Goal: Information Seeking & Learning: Learn about a topic

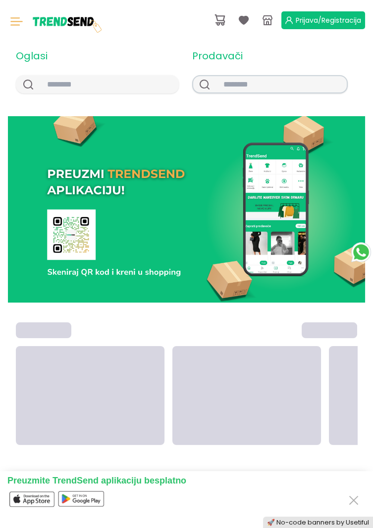
click at [246, 85] on input "text" at bounding box center [280, 84] width 131 height 16
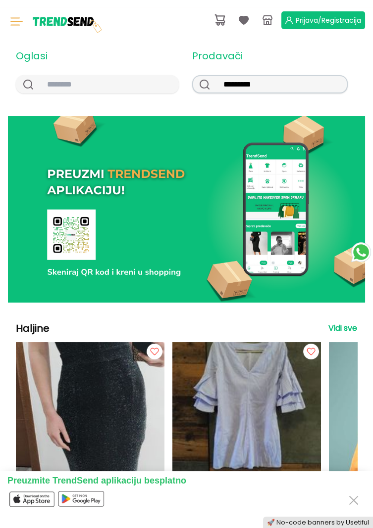
type input "*********"
click at [199, 86] on icon at bounding box center [204, 85] width 10 height 10
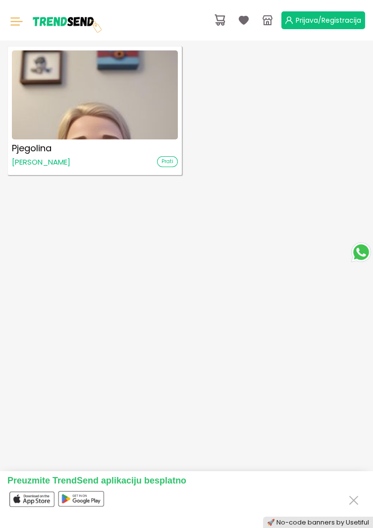
click at [80, 106] on img at bounding box center [94, 91] width 182 height 98
click at [40, 119] on img at bounding box center [94, 91] width 182 height 98
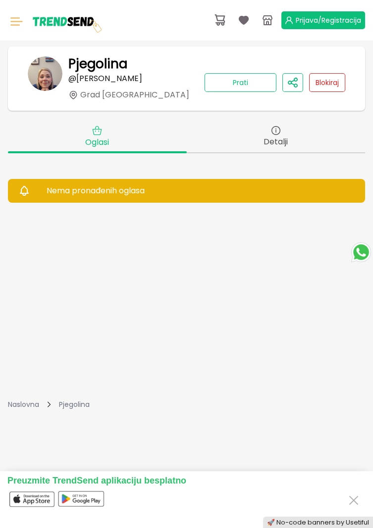
click at [278, 135] on h2 "Detalji" at bounding box center [276, 137] width 179 height 32
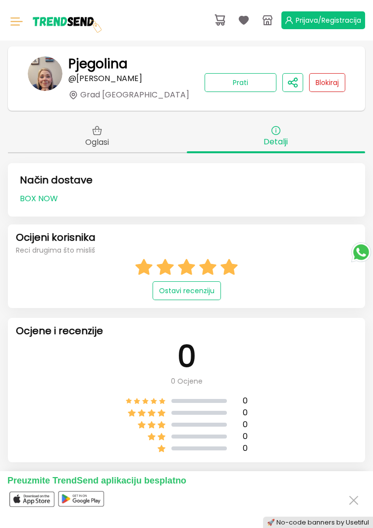
click at [85, 69] on h1 "Pjegolina" at bounding box center [97, 63] width 59 height 15
click at [83, 70] on h1 "Pjegolina" at bounding box center [97, 63] width 59 height 15
click at [44, 79] on img at bounding box center [45, 73] width 35 height 35
